Goal: Transaction & Acquisition: Purchase product/service

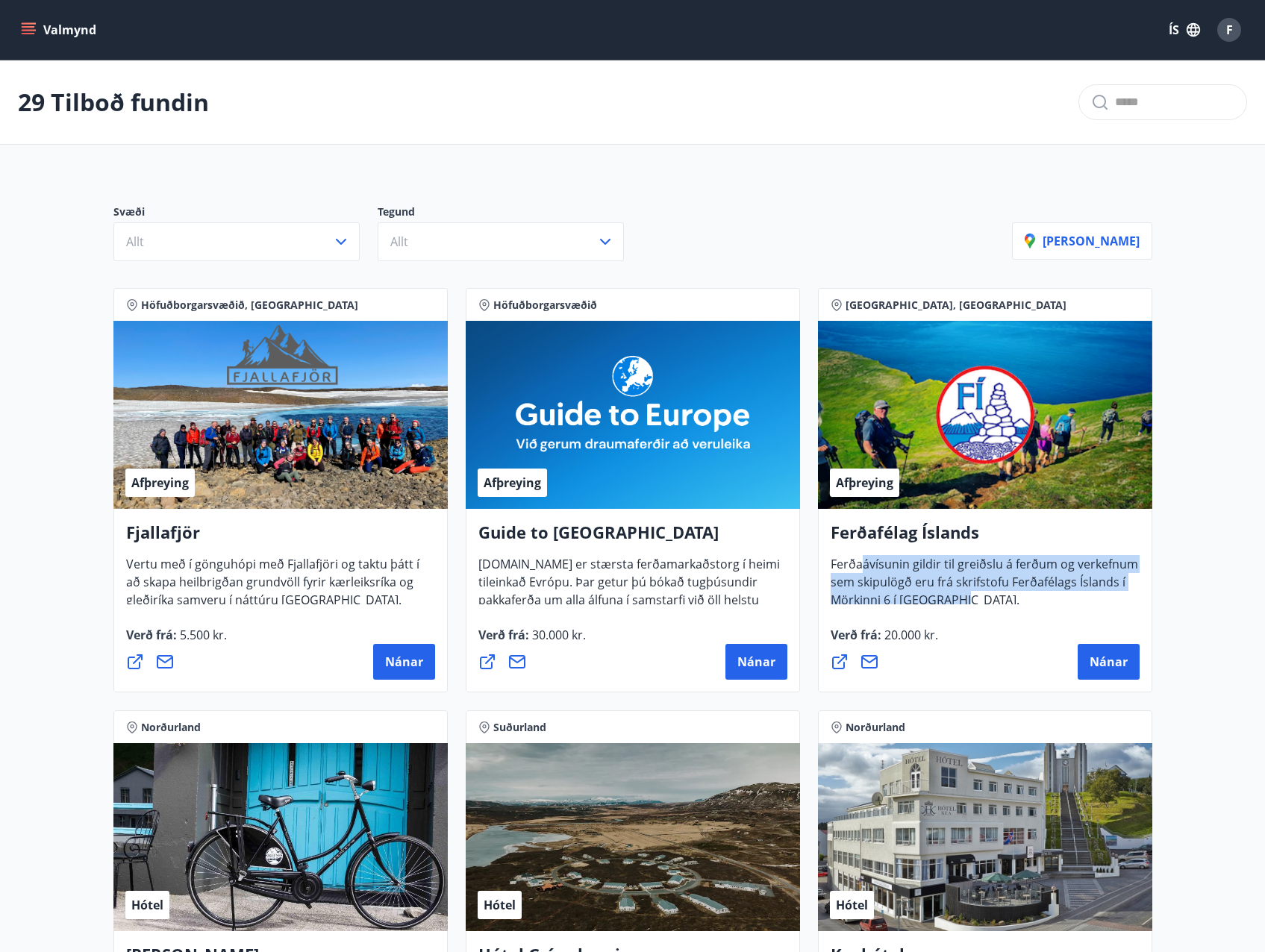
drag, startPoint x: 864, startPoint y: 558, endPoint x: 956, endPoint y: 615, distance: 108.2
click at [956, 615] on div "Ferðafélag Íslands Ferðaávísunin gildir til greiðslu á ferðum og verkefnum sem …" at bounding box center [985, 601] width 334 height 184
drag, startPoint x: 956, startPoint y: 615, endPoint x: 1107, endPoint y: 664, distance: 158.8
click at [1107, 664] on span "Nánar" at bounding box center [1109, 662] width 38 height 17
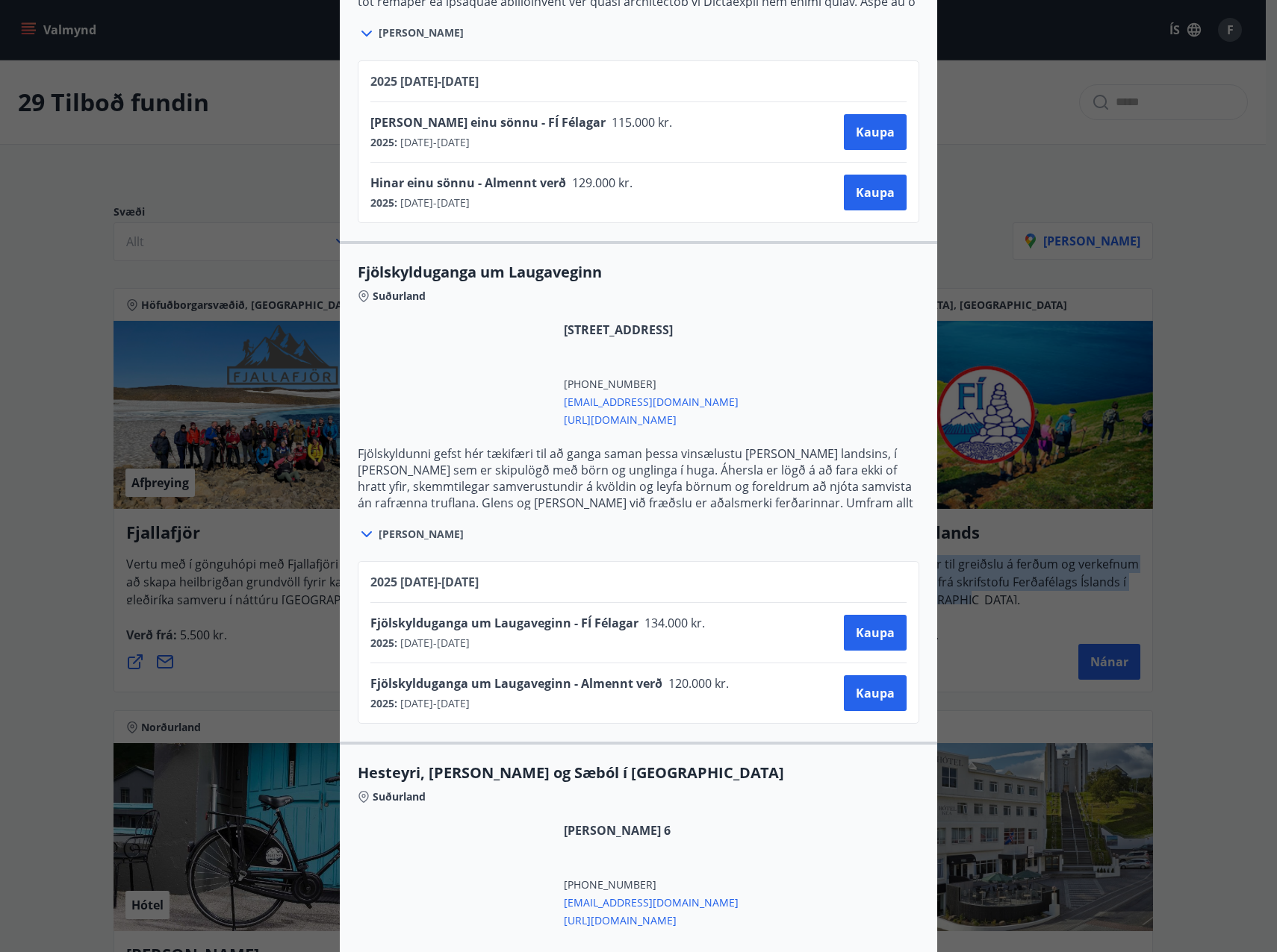
scroll to position [1268, 0]
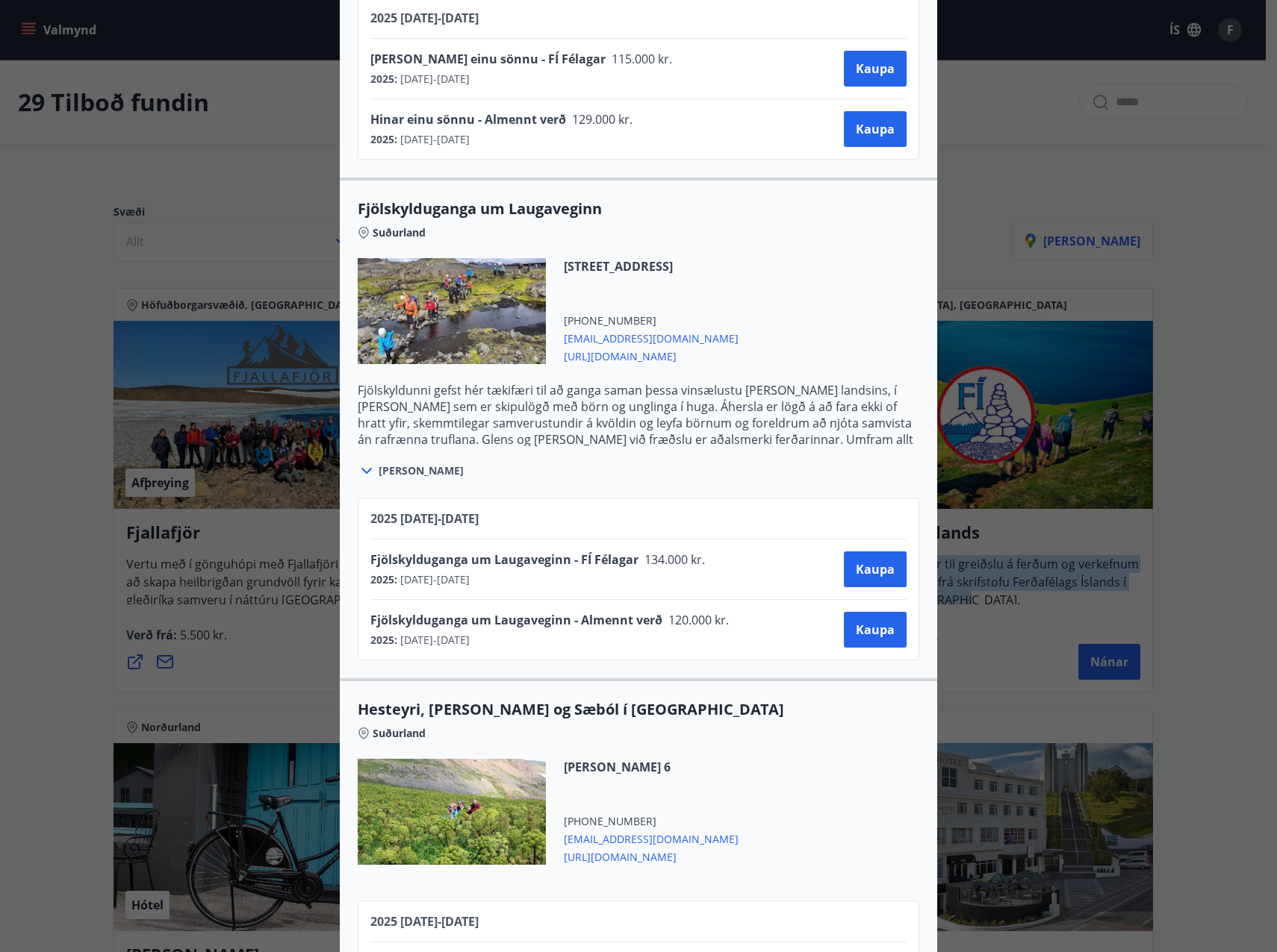
click at [362, 470] on icon at bounding box center [367, 470] width 11 height 6
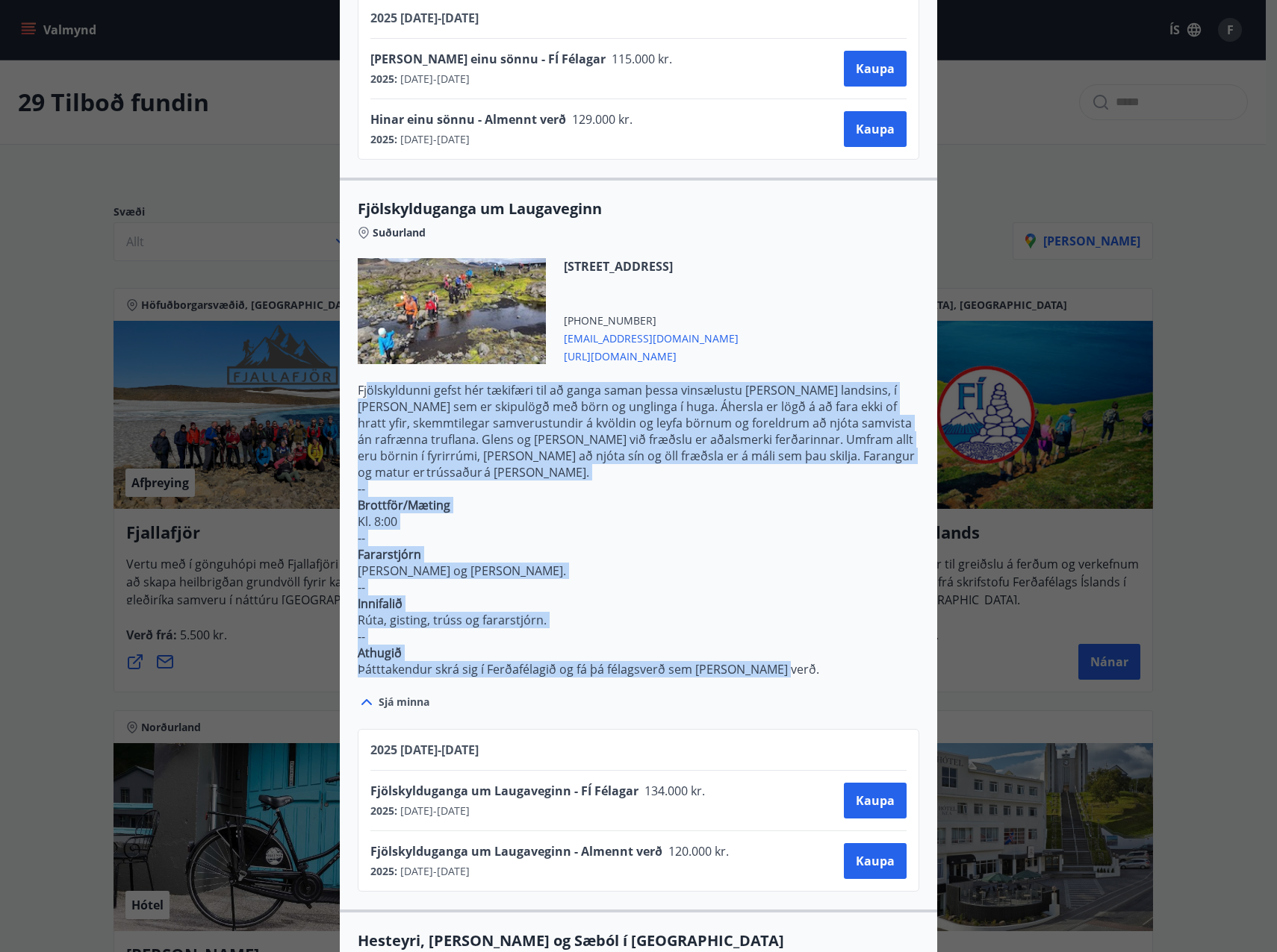
drag, startPoint x: 361, startPoint y: 391, endPoint x: 812, endPoint y: 659, distance: 524.6
click at [812, 659] on p "Fjölskyldunni gefst hér tækifæri til að ganga saman þessa vinsælustu [PERSON_NA…" at bounding box center [638, 529] width 562 height 295
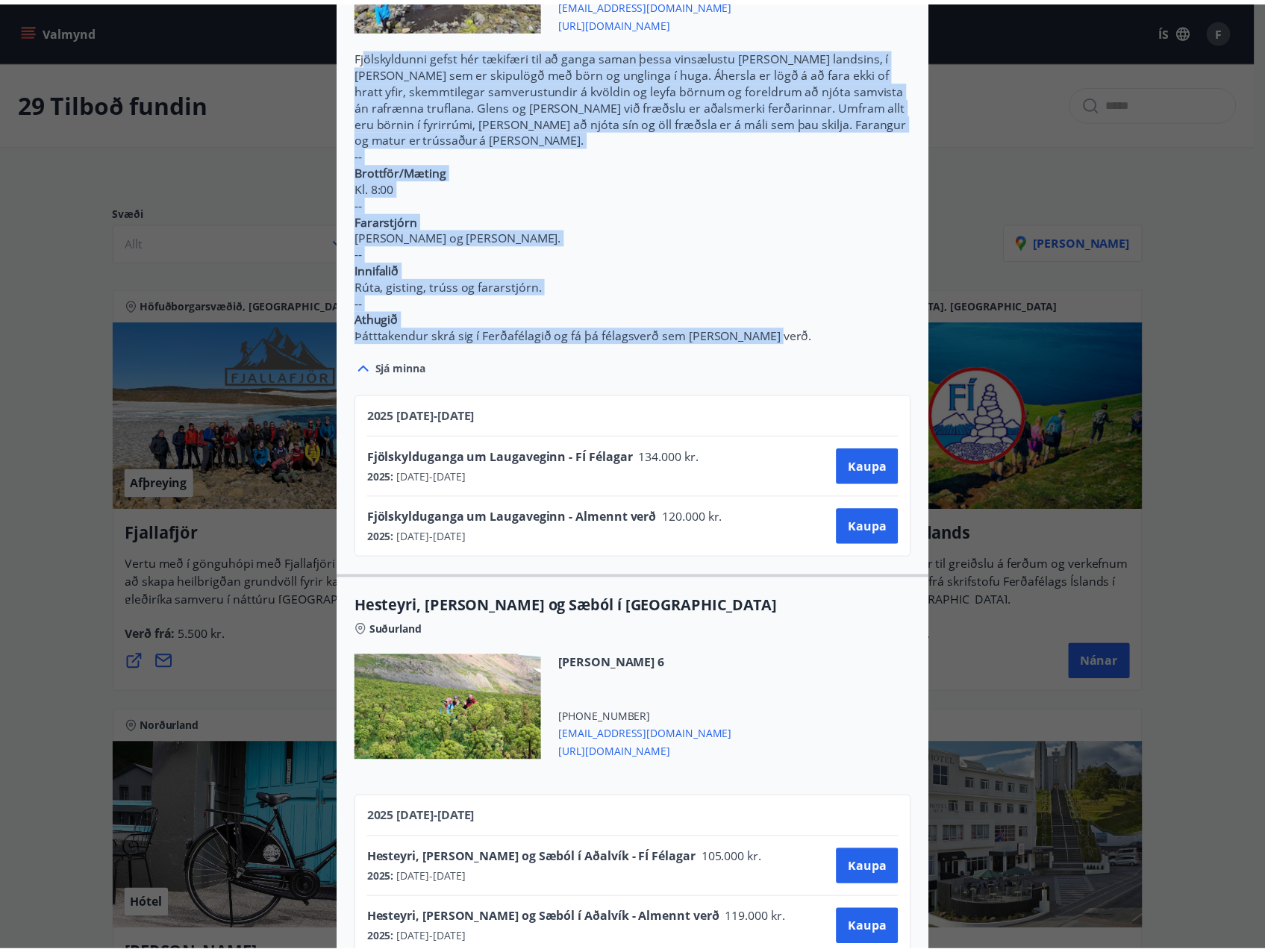
scroll to position [1624, 0]
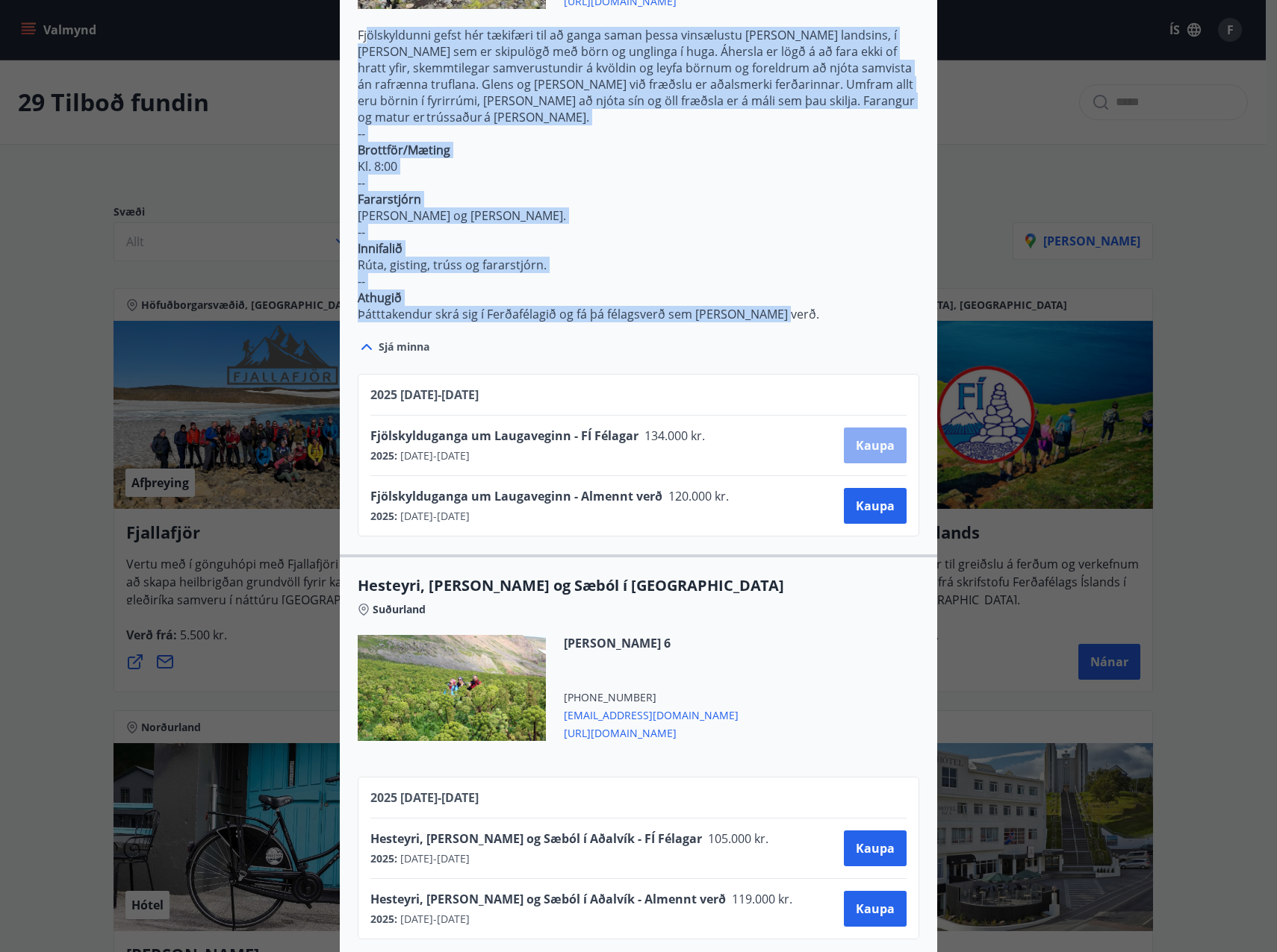
click at [874, 438] on span "Kaupa" at bounding box center [875, 446] width 39 height 17
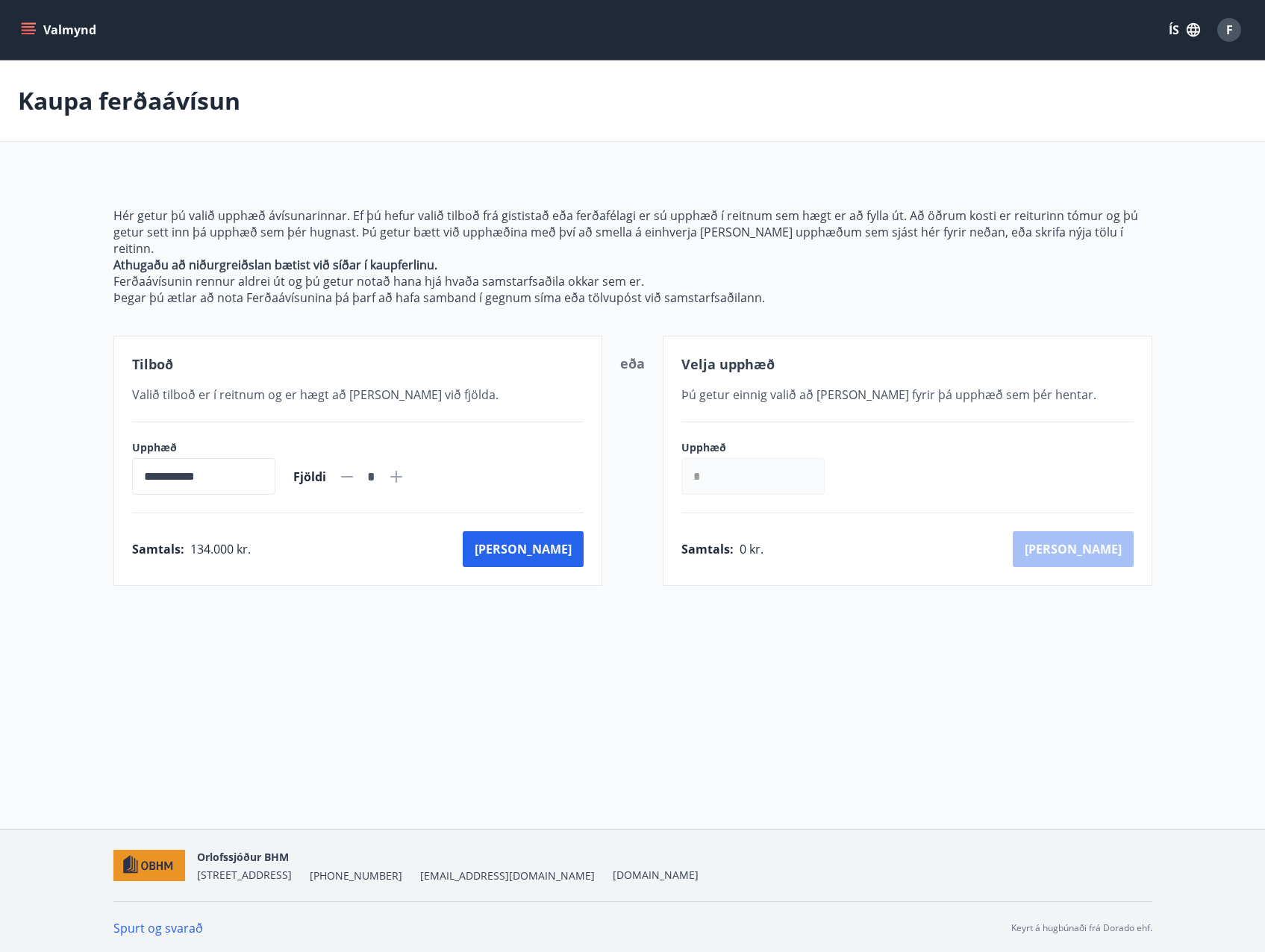
click at [405, 468] on icon at bounding box center [396, 476] width 18 height 18
type input "*"
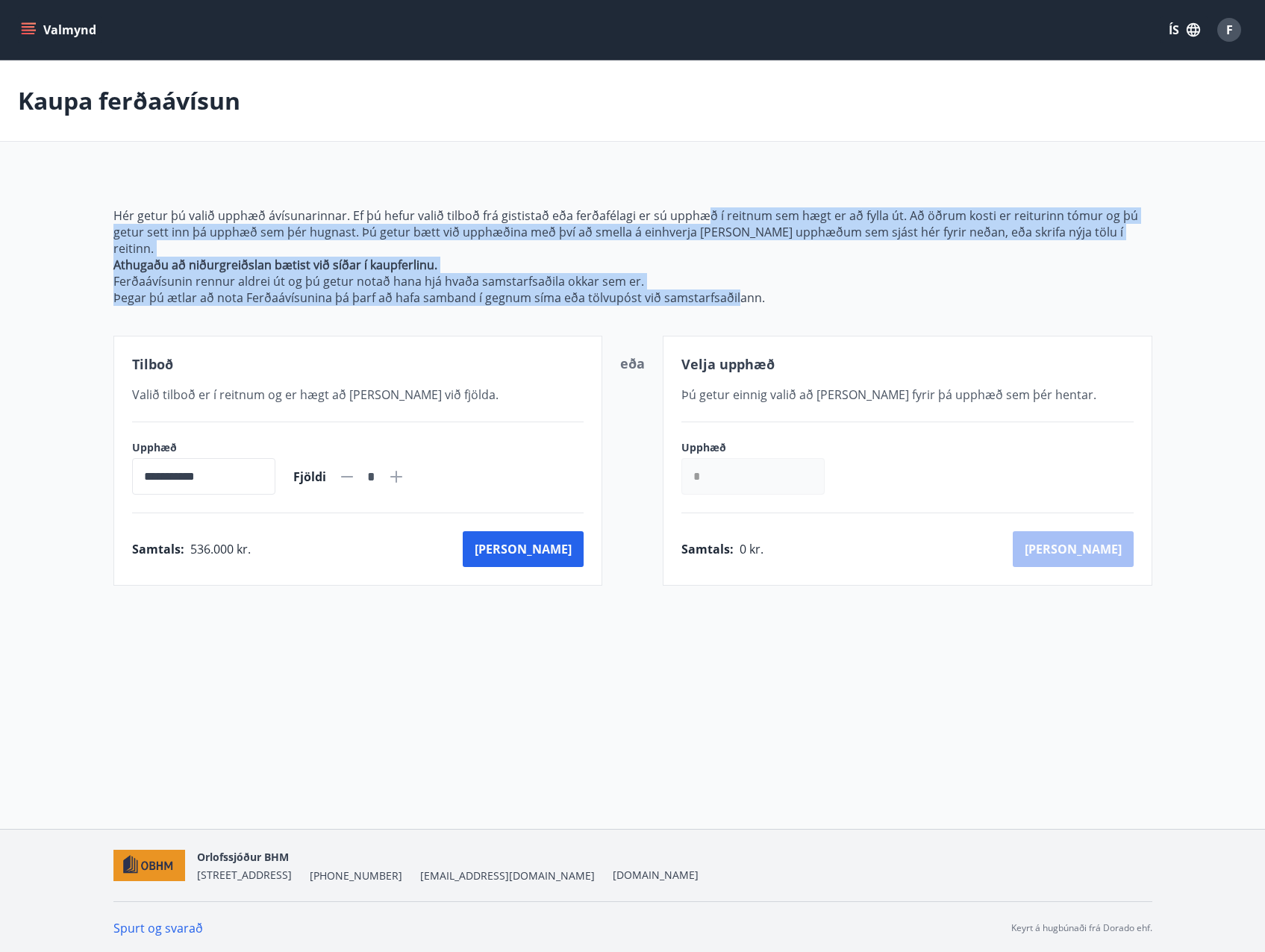
drag, startPoint x: 705, startPoint y: 220, endPoint x: 734, endPoint y: 280, distance: 66.6
click at [734, 280] on span "Hér getur þú valið upphæð ávísunarinnar. Ef þú hefur valið tilboð frá gististað…" at bounding box center [632, 256] width 1039 height 98
